Goal: Task Accomplishment & Management: Complete application form

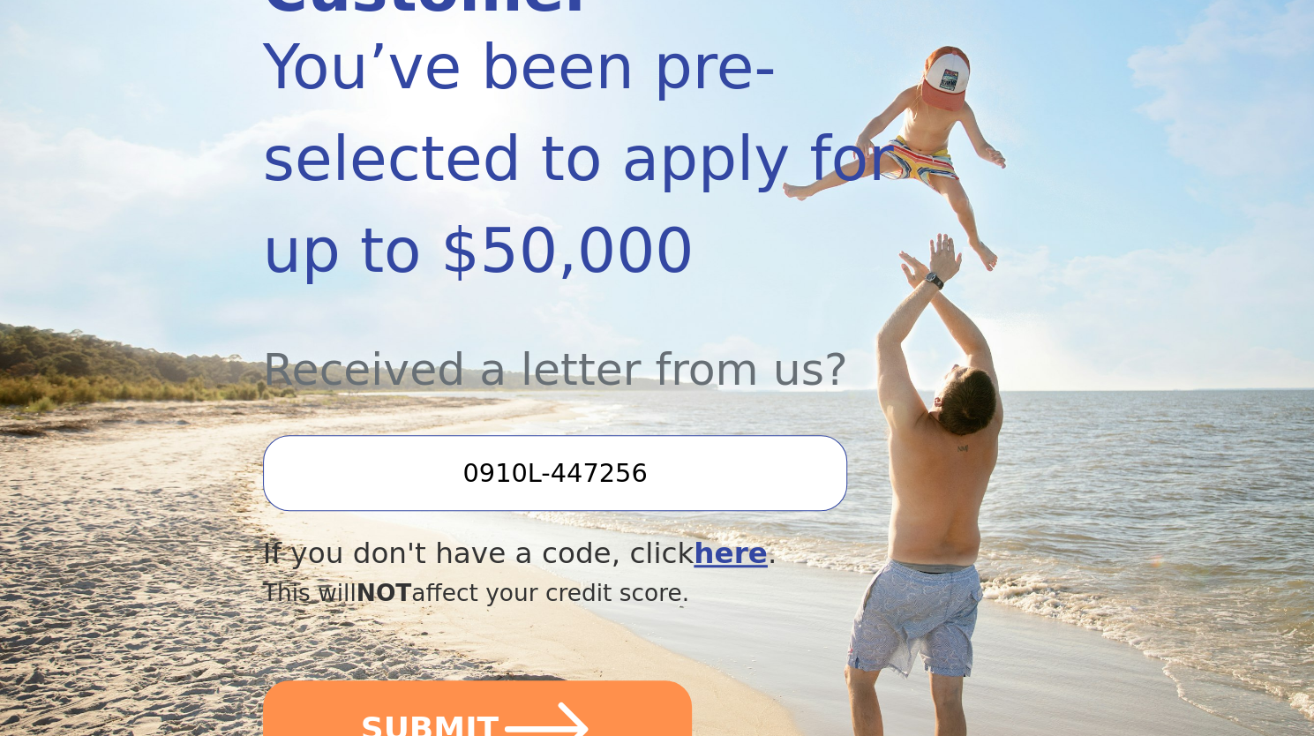
scroll to position [529, 0]
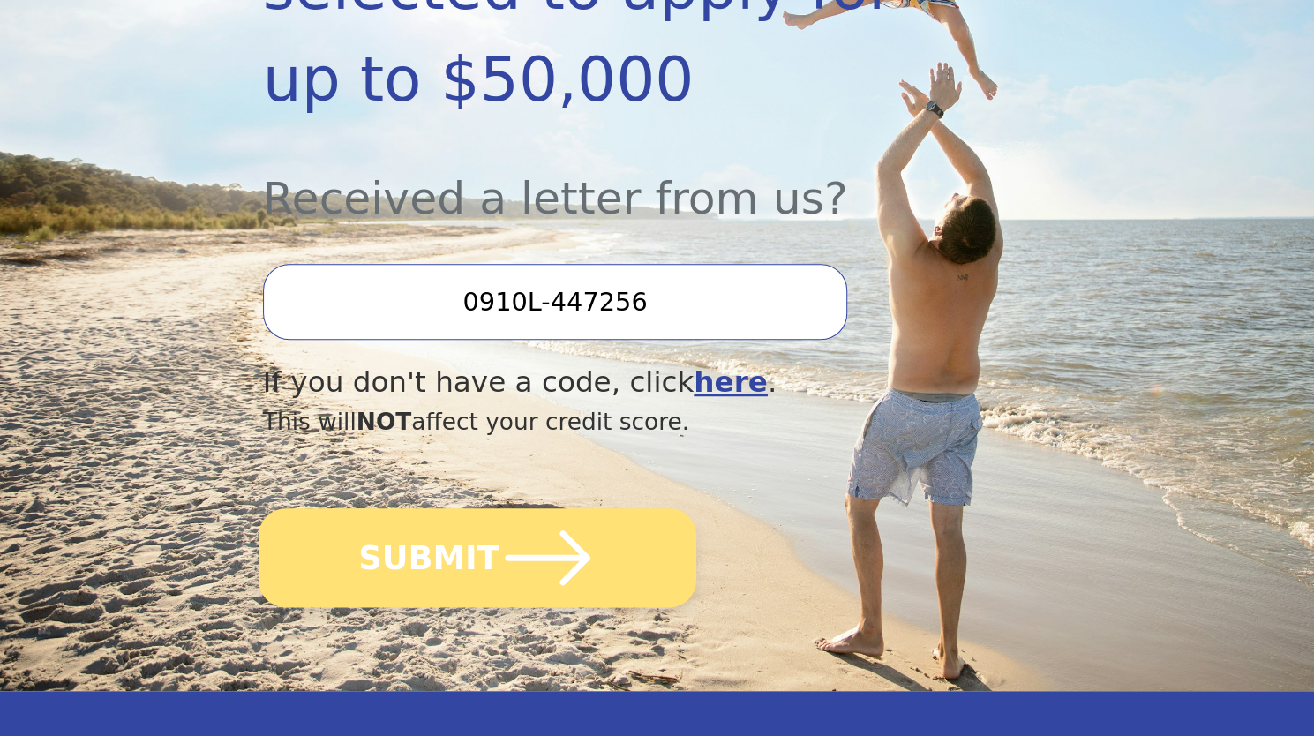
click at [522, 509] on icon "submit" at bounding box center [547, 557] width 97 height 97
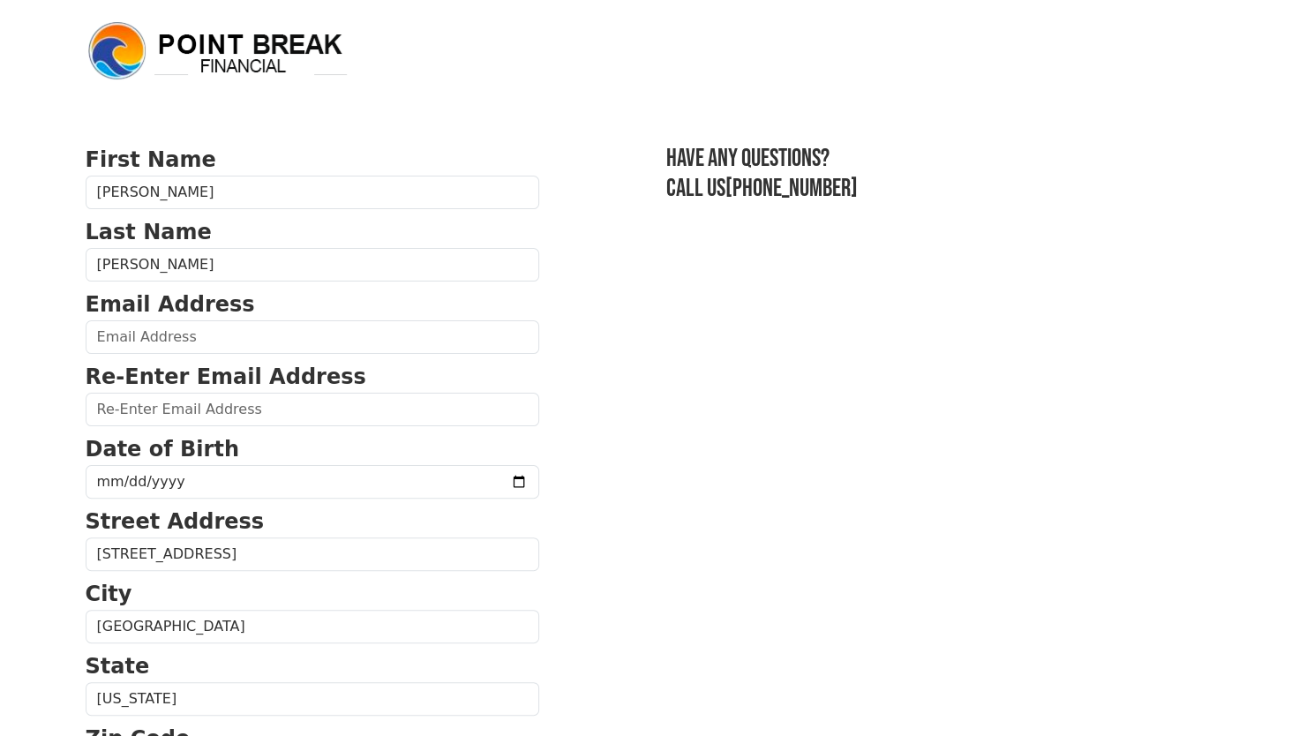
scroll to position [88, 0]
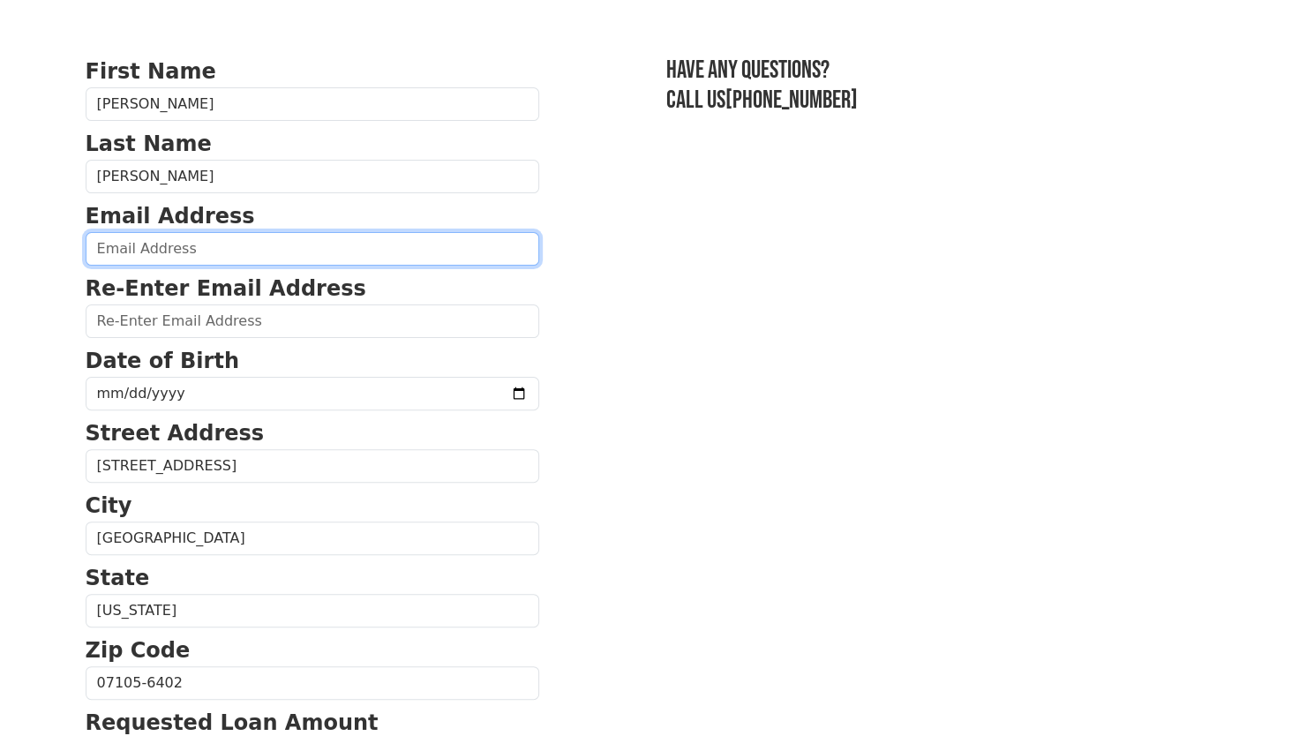
click at [386, 250] on input "email" at bounding box center [313, 249] width 454 height 34
type input "gfcamposcapelo@icloud.com"
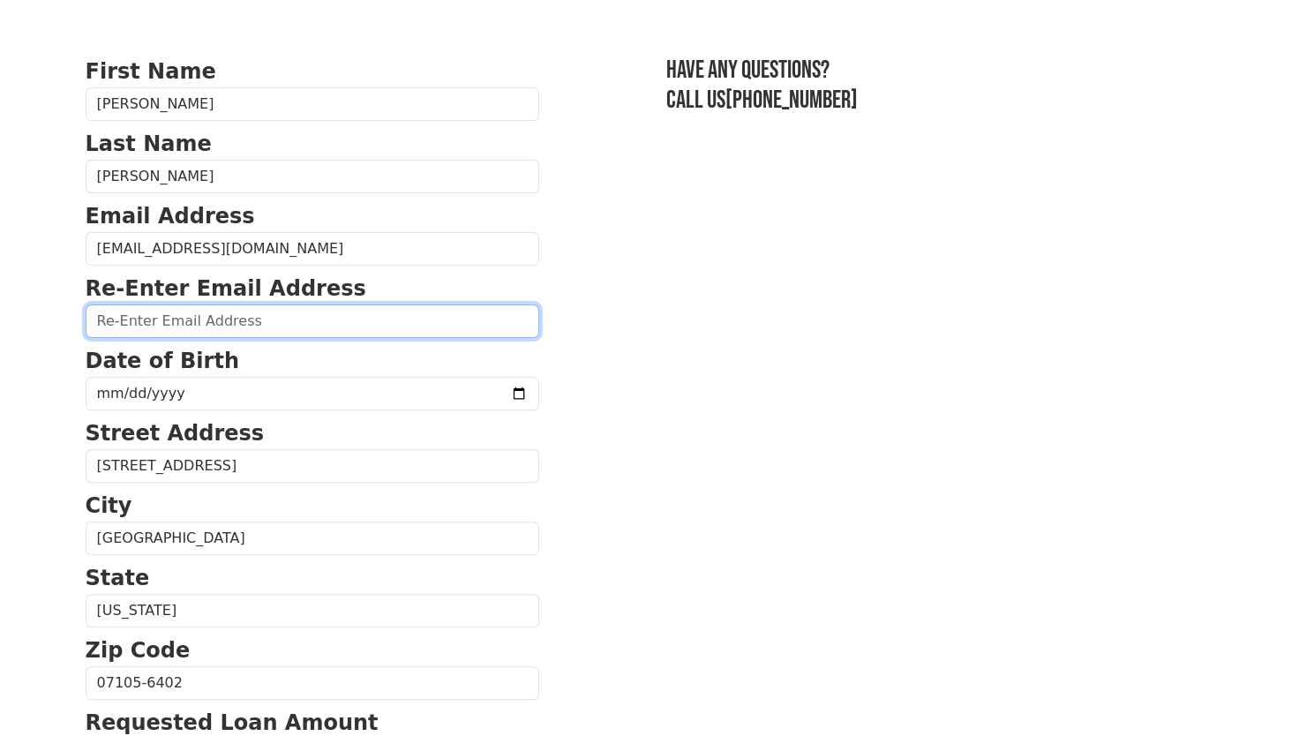
click at [377, 322] on input "email" at bounding box center [313, 321] width 454 height 34
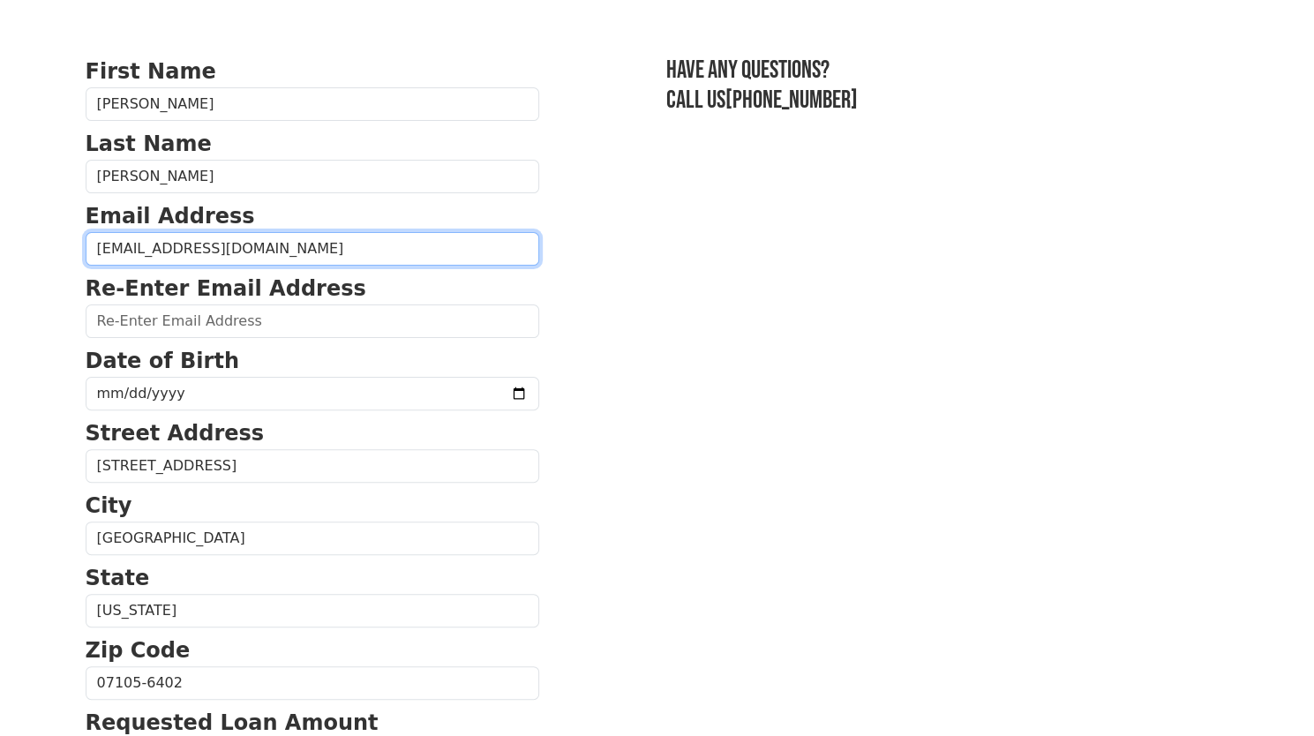
drag, startPoint x: 164, startPoint y: 254, endPoint x: 65, endPoint y: 260, distance: 99.0
click at [65, 260] on body "First Name Gabriela Last Name Campos Capelo Email Address gfcamposcapelo@icloud…" at bounding box center [657, 280] width 1314 height 736
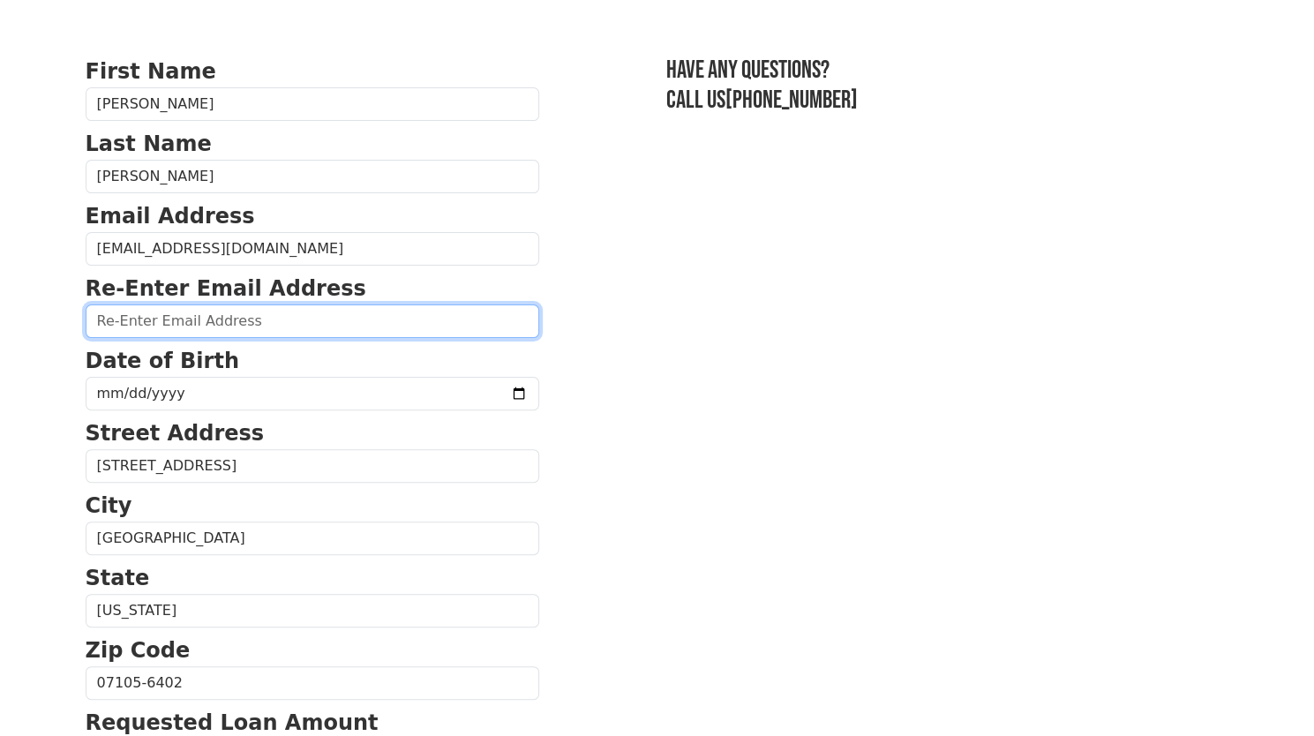
click at [252, 330] on input "email" at bounding box center [313, 321] width 454 height 34
paste input "gfcamposcapelo@icloud.com"
type input "gfcamposcapelo@icloud.com"
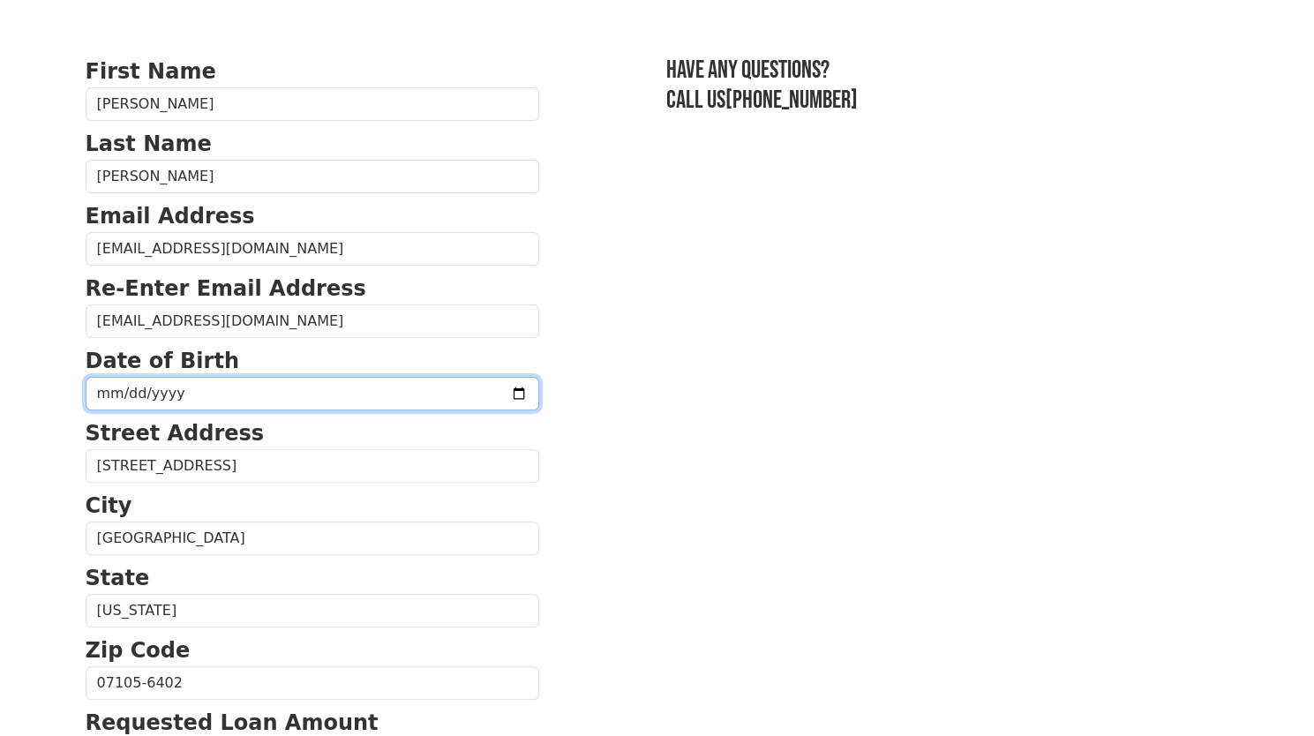
click at [335, 389] on input "date" at bounding box center [313, 394] width 454 height 34
type input "1996-10-19"
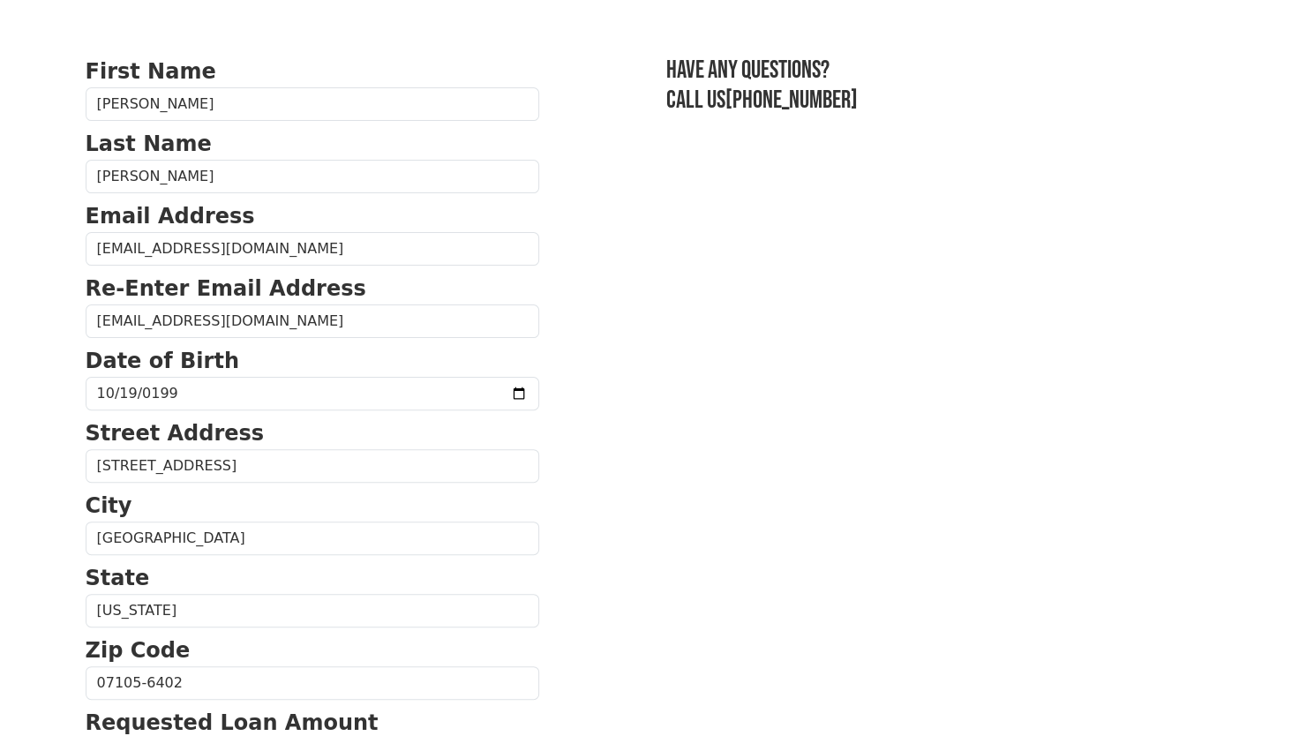
click at [617, 478] on section "First Name Gabriela Last Name Campos Capelo Email Address gfcamposcapelo@icloud…" at bounding box center [658, 685] width 1144 height 1258
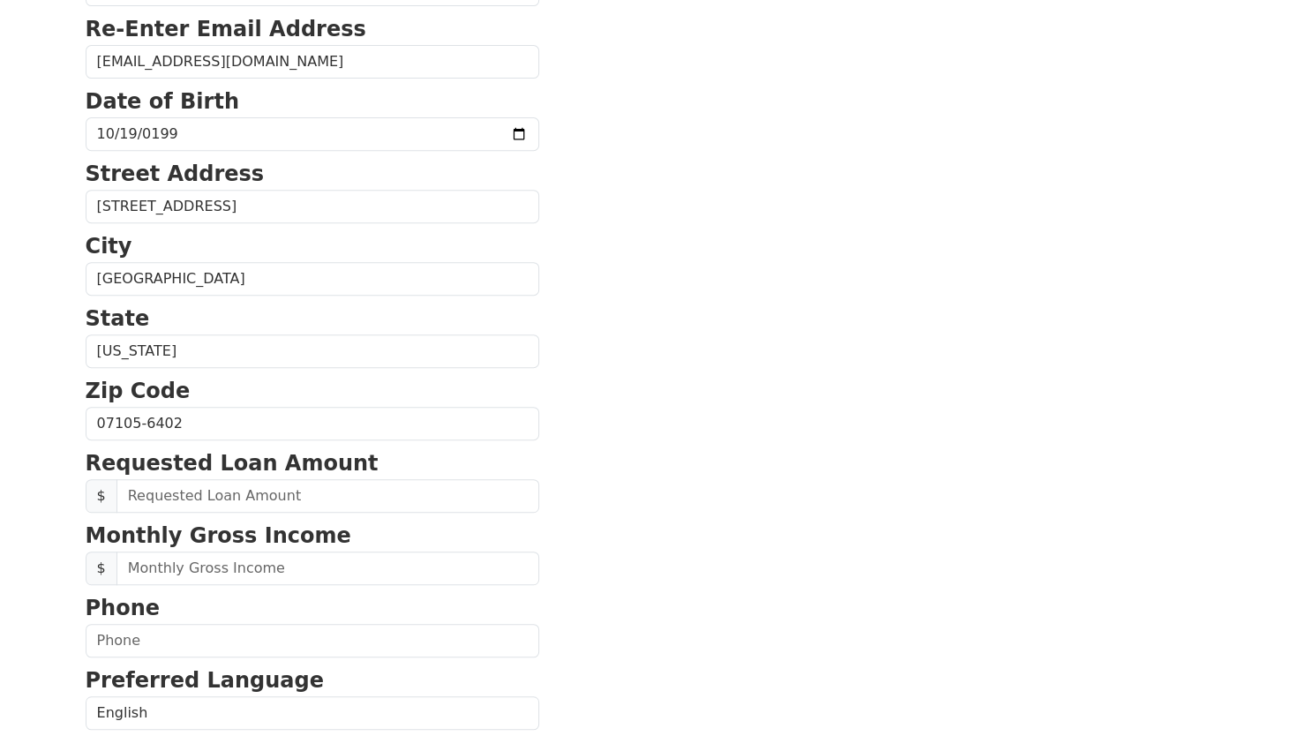
scroll to position [441, 0]
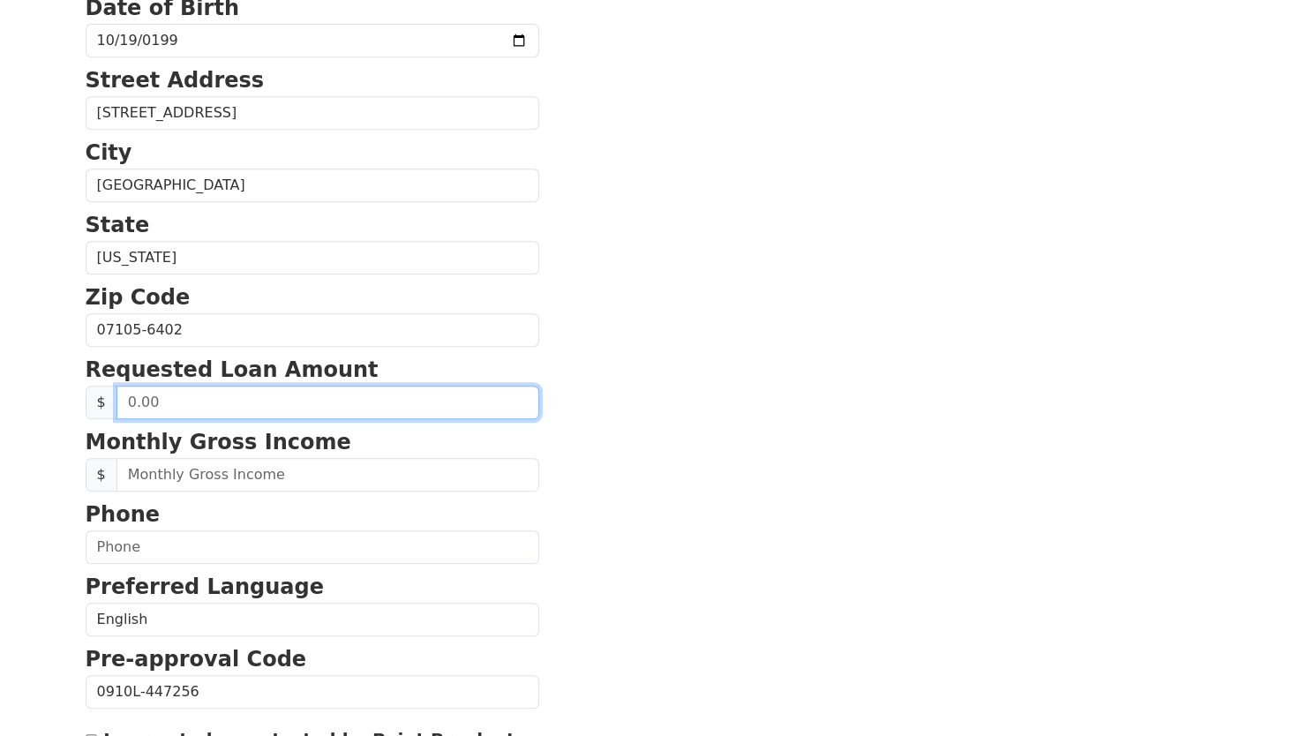
click at [366, 399] on input "text" at bounding box center [327, 403] width 423 height 34
type input "36,000.00"
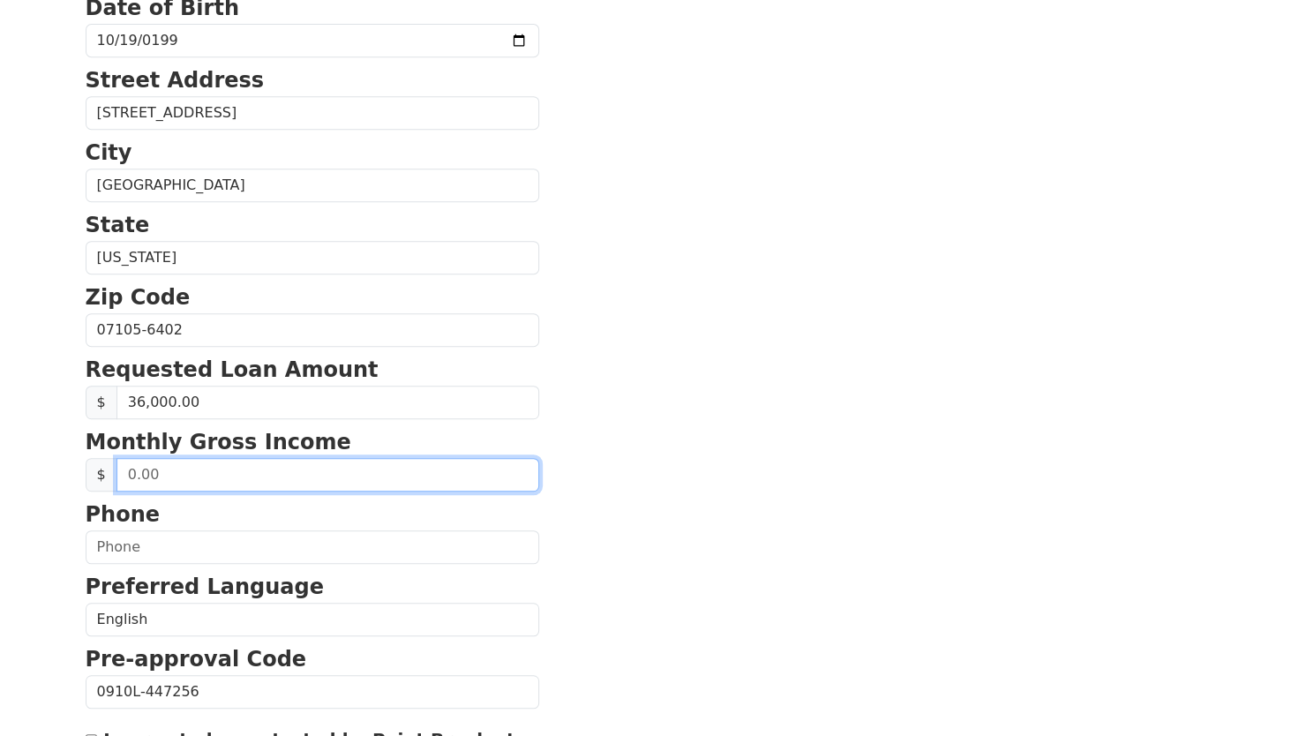
click at [410, 460] on input "text" at bounding box center [327, 475] width 423 height 34
type input "7,000.00"
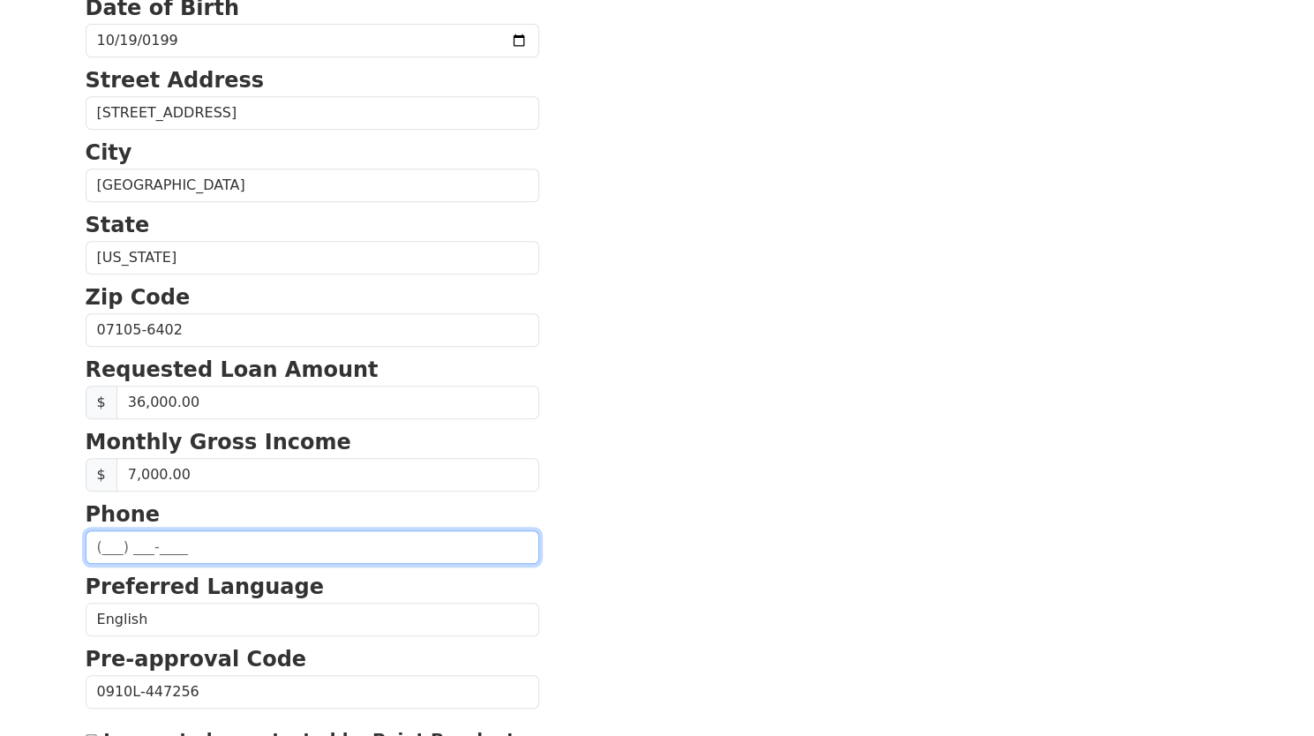
click at [417, 539] on input "text" at bounding box center [313, 547] width 454 height 34
type input "(973) 735-3355"
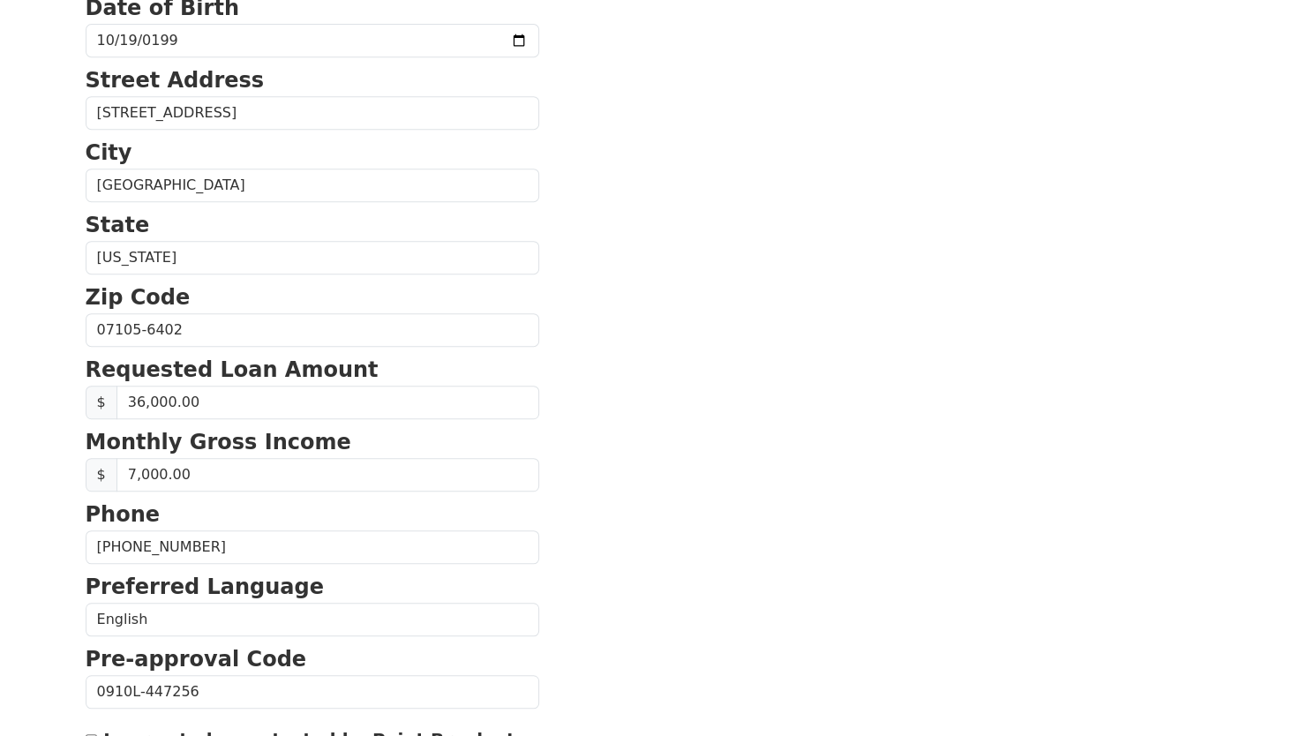
click at [695, 492] on section "First Name Gabriela Last Name Campos Capelo Email Address gfcamposcapelo@icloud…" at bounding box center [658, 332] width 1144 height 1258
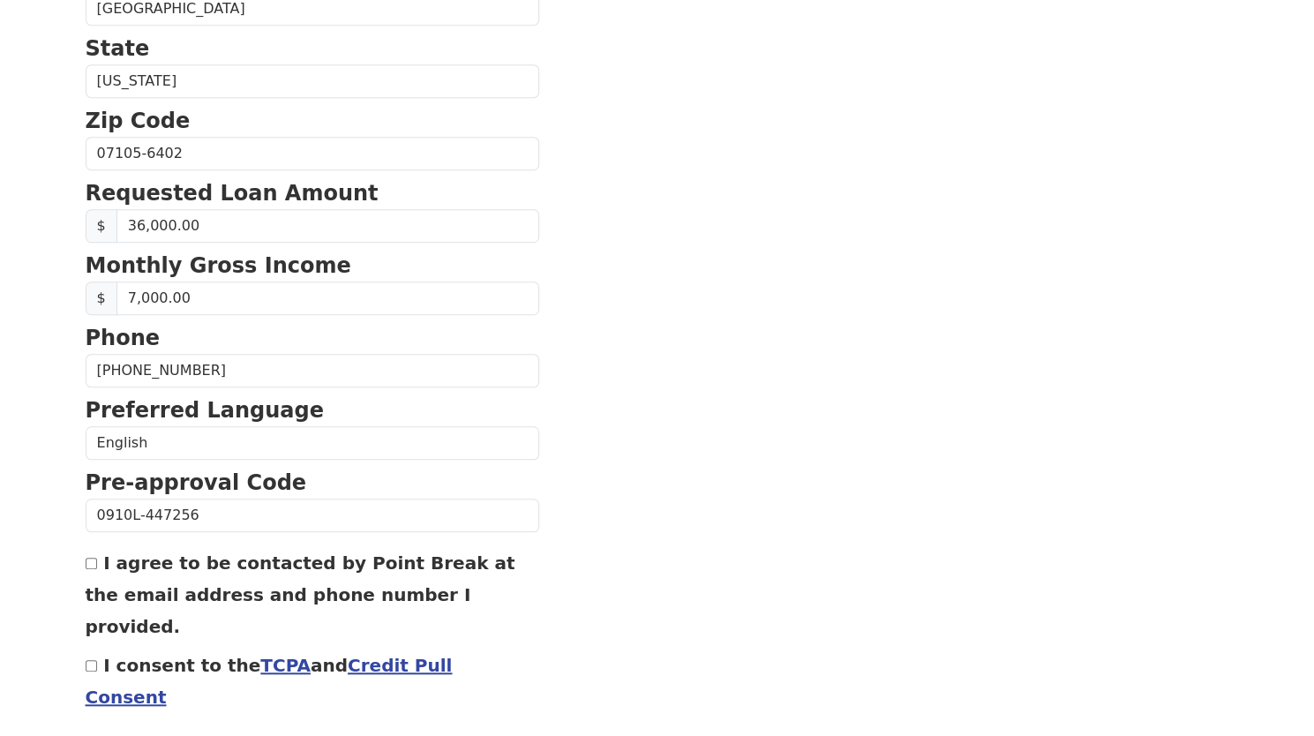
scroll to position [660, 0]
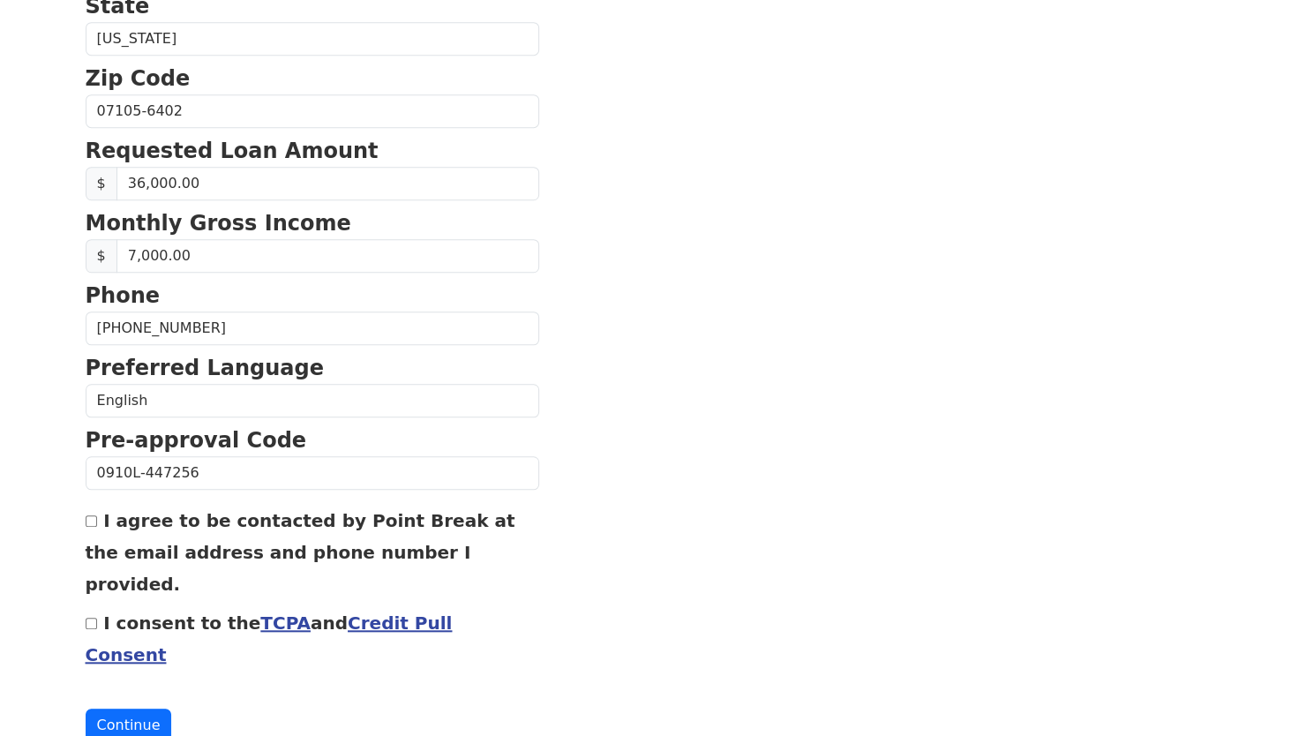
click at [90, 618] on input "I consent to the TCPA and Credit Pull Consent" at bounding box center [91, 623] width 11 height 11
checkbox input "true"
click at [131, 709] on button "Continue" at bounding box center [129, 726] width 86 height 34
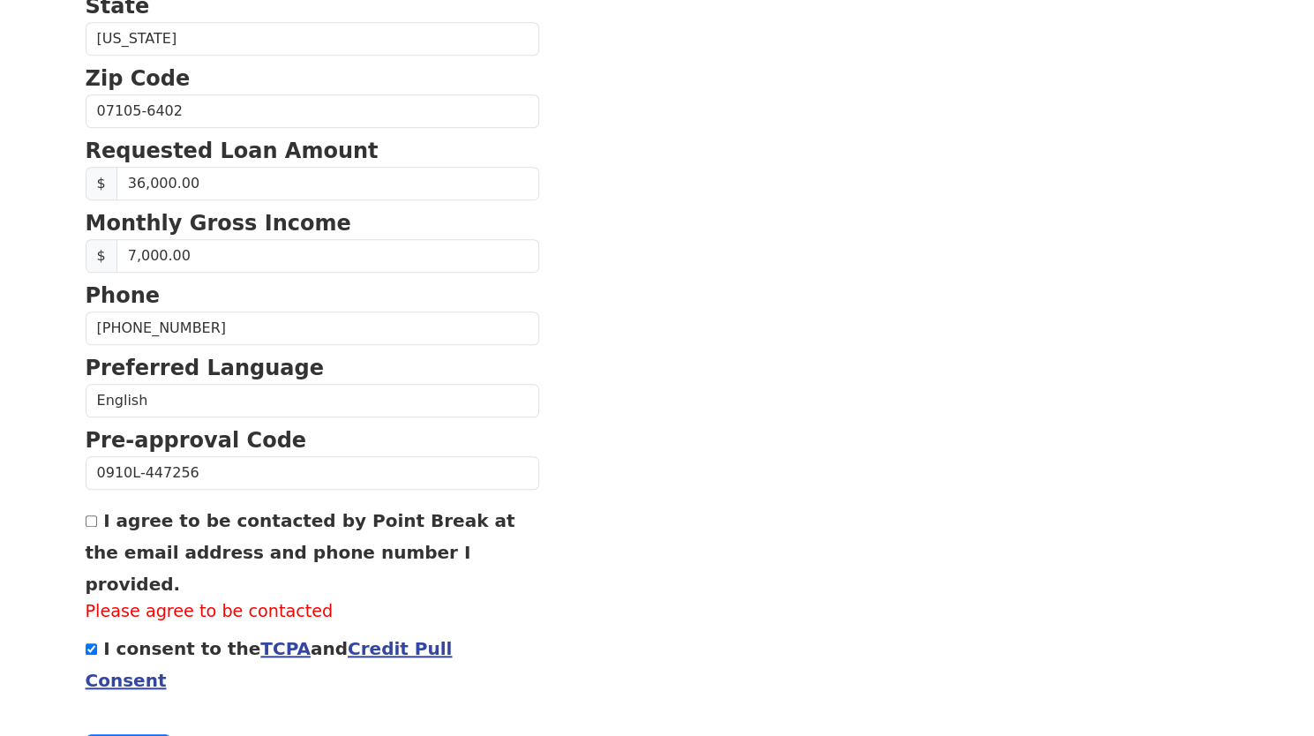
click at [92, 515] on input "I agree to be contacted by Point Break at the email address and phone number I …" at bounding box center [91, 520] width 11 height 11
checkbox input "true"
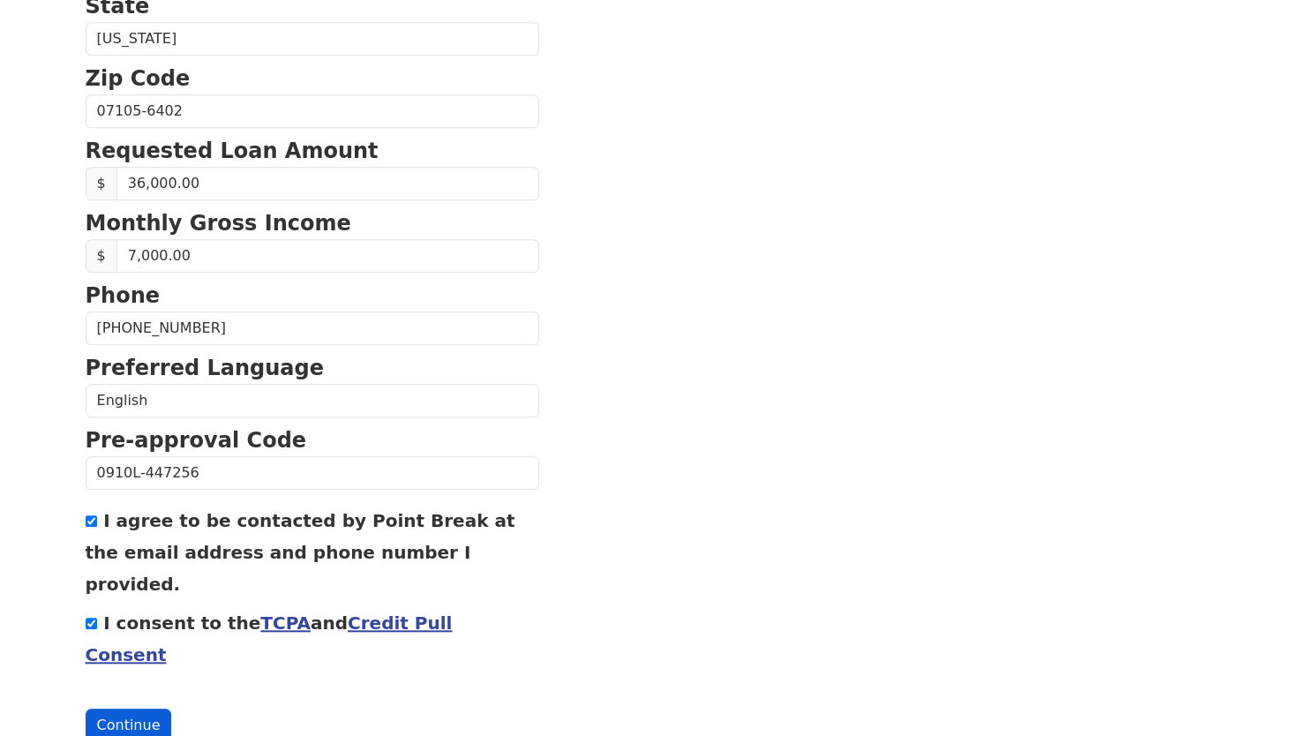
click at [135, 709] on button "Continue" at bounding box center [129, 726] width 86 height 34
